Goal: Information Seeking & Learning: Find specific fact

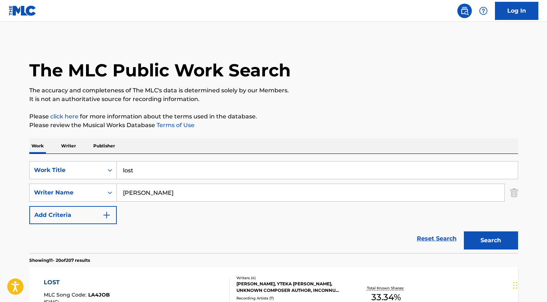
click at [145, 172] on input "lost" at bounding box center [317, 169] width 401 height 17
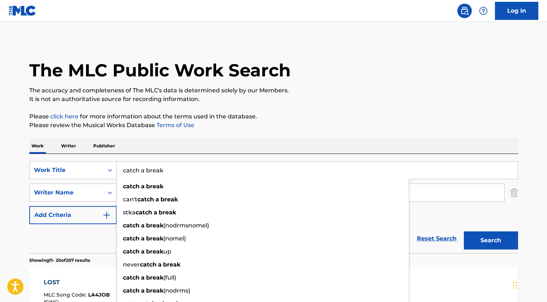
click at [464, 231] on button "Search" at bounding box center [491, 240] width 54 height 18
drag, startPoint x: 167, startPoint y: 169, endPoint x: 92, endPoint y: 177, distance: 75.7
click at [92, 177] on div "SearchWithCriteriaa61d0092-fc22-4c22-93c5-1fd37bf36a6b Work Title catch a break…" at bounding box center [273, 170] width 489 height 18
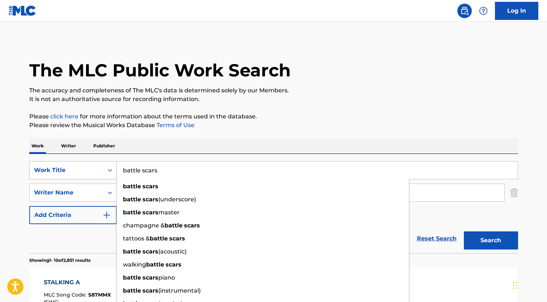
type input "battle scars"
click at [464, 231] on button "Search" at bounding box center [491, 240] width 54 height 18
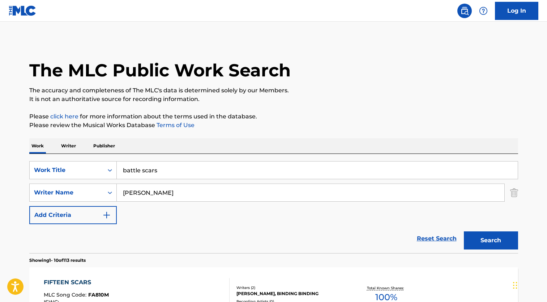
click at [190, 191] on input "[PERSON_NAME]" at bounding box center [311, 192] width 388 height 17
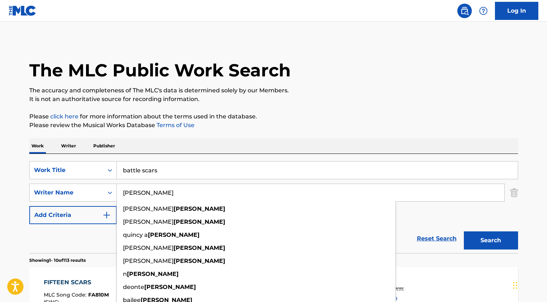
click at [188, 189] on input "[PERSON_NAME]" at bounding box center [311, 192] width 388 height 17
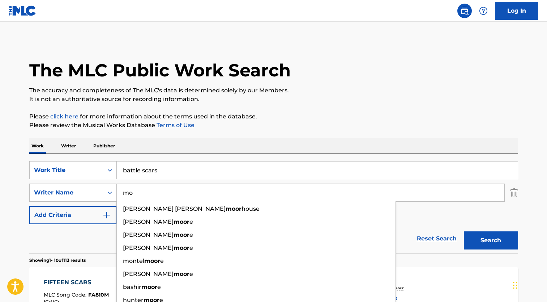
type input "m"
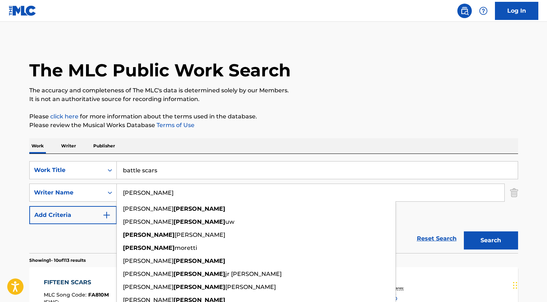
type input "[PERSON_NAME]"
click at [464, 231] on button "Search" at bounding box center [491, 240] width 54 height 18
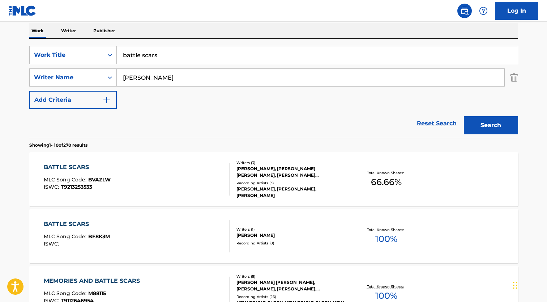
scroll to position [145, 0]
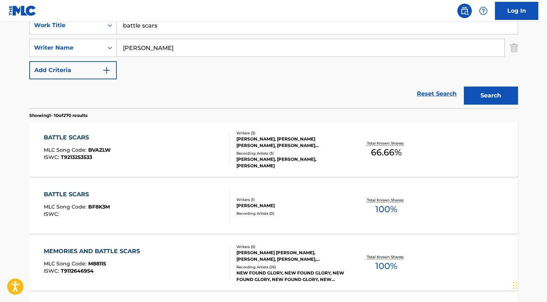
click at [276, 146] on div "[PERSON_NAME], [PERSON_NAME] [PERSON_NAME], [PERSON_NAME] [PERSON_NAME]" at bounding box center [290, 142] width 109 height 13
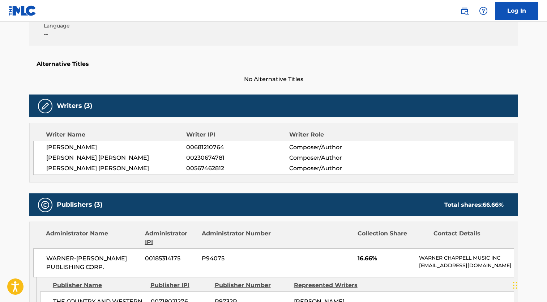
scroll to position [181, 0]
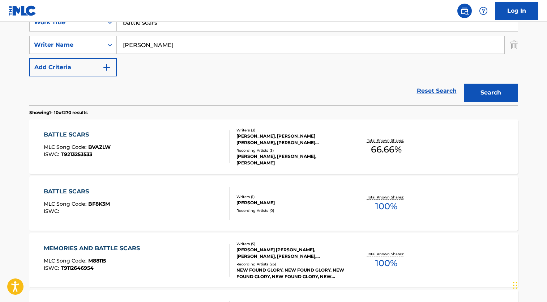
scroll to position [36, 0]
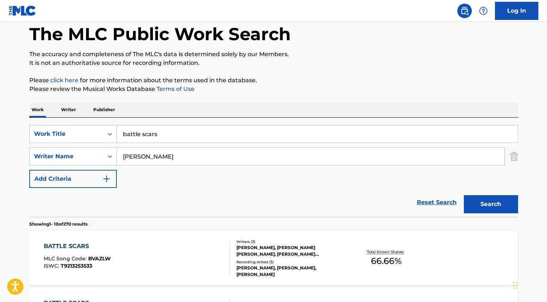
drag, startPoint x: 203, startPoint y: 132, endPoint x: 203, endPoint y: 128, distance: 4.0
click at [203, 130] on input "battle scars" at bounding box center [317, 133] width 401 height 17
click at [203, 128] on input "battle scars" at bounding box center [317, 133] width 401 height 17
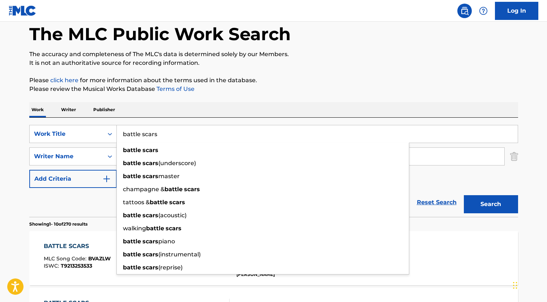
click at [140, 137] on input "battle scars" at bounding box center [317, 133] width 401 height 17
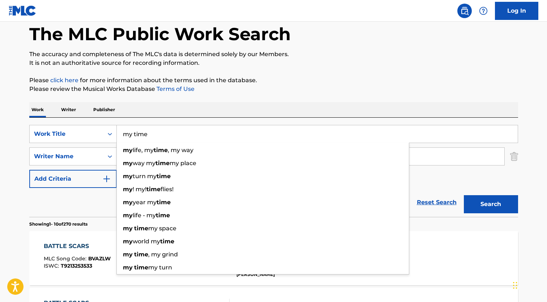
type input "my time"
click at [464, 195] on button "Search" at bounding box center [491, 204] width 54 height 18
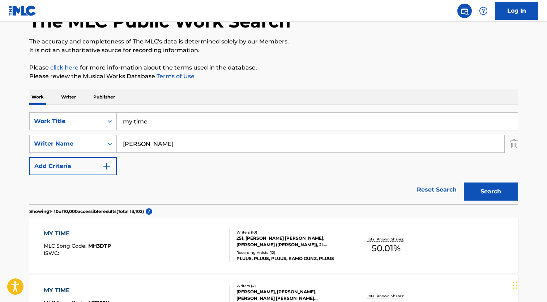
scroll to position [0, 0]
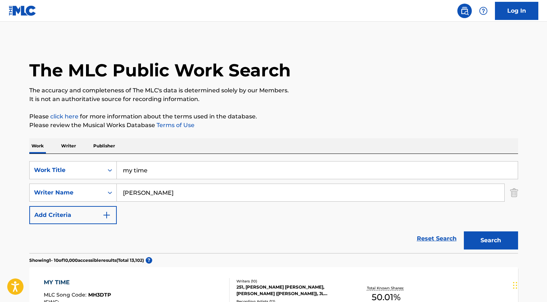
click at [121, 190] on input "[PERSON_NAME]" at bounding box center [311, 192] width 388 height 17
click at [464, 231] on button "Search" at bounding box center [491, 240] width 54 height 18
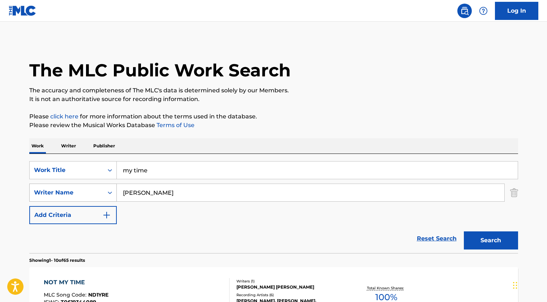
drag, startPoint x: 140, startPoint y: 192, endPoint x: 116, endPoint y: 191, distance: 23.9
click at [116, 191] on div "SearchWithCriteriac4243af7-8c4e-4a29-a7c0-688bd9ff365b Writer Name [PERSON_NAME]" at bounding box center [273, 192] width 489 height 18
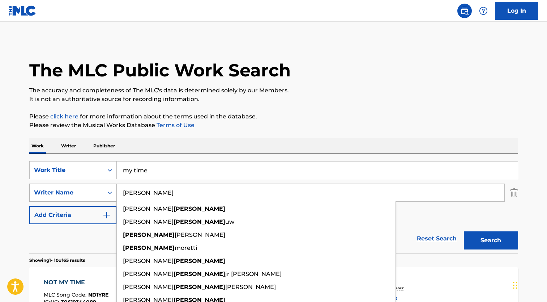
type input "[PERSON_NAME]"
click at [464, 231] on button "Search" at bounding box center [491, 240] width 54 height 18
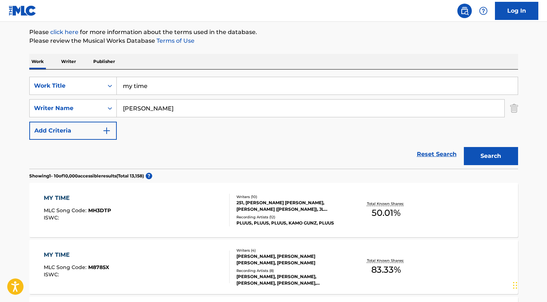
scroll to position [145, 0]
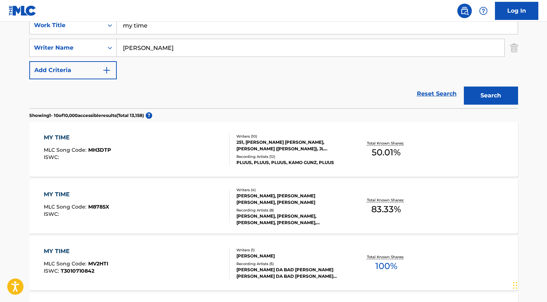
click at [295, 153] on div "Writers ( 10 ) 251, [PERSON_NAME] [PERSON_NAME], [PERSON_NAME] ([PERSON_NAME]),…" at bounding box center [288, 149] width 116 height 32
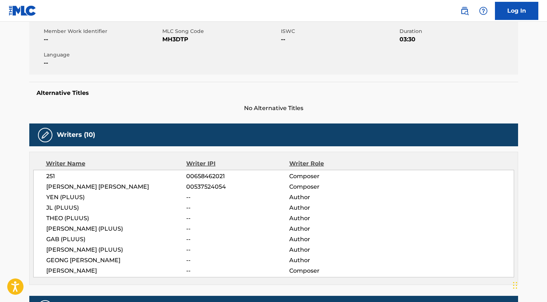
scroll to position [181, 0]
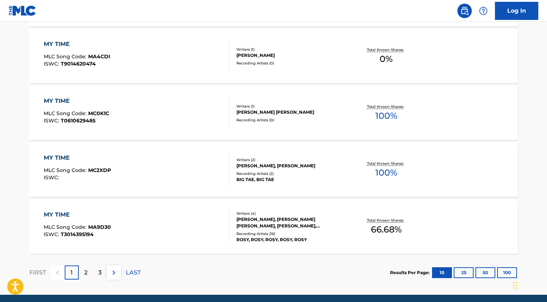
scroll to position [606, 0]
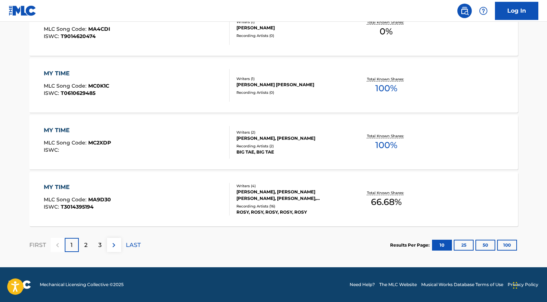
click at [88, 243] on div "2" at bounding box center [86, 245] width 14 height 14
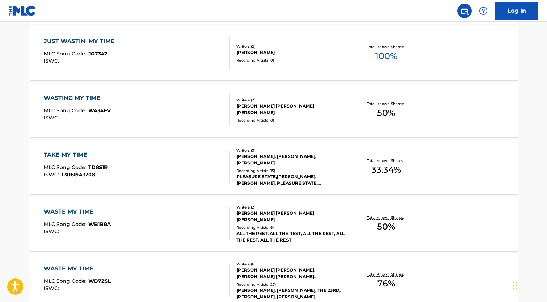
scroll to position [362, 0]
